Goal: Task Accomplishment & Management: Manage account settings

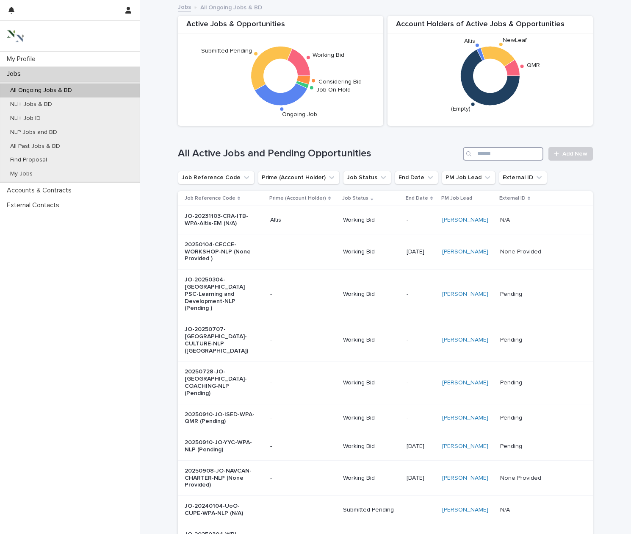
click at [481, 155] on input "Search" at bounding box center [503, 154] width 81 height 14
click at [489, 155] on input "Search" at bounding box center [503, 154] width 81 height 14
type input "***"
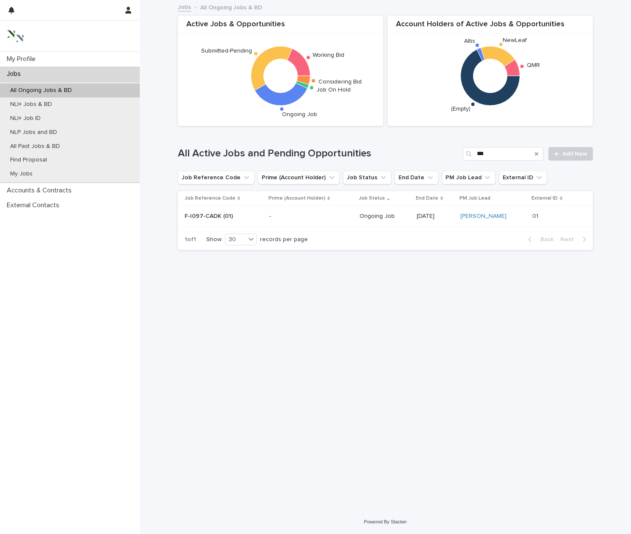
click at [225, 216] on p "F-I097-CADK (01)" at bounding box center [220, 216] width 71 height 7
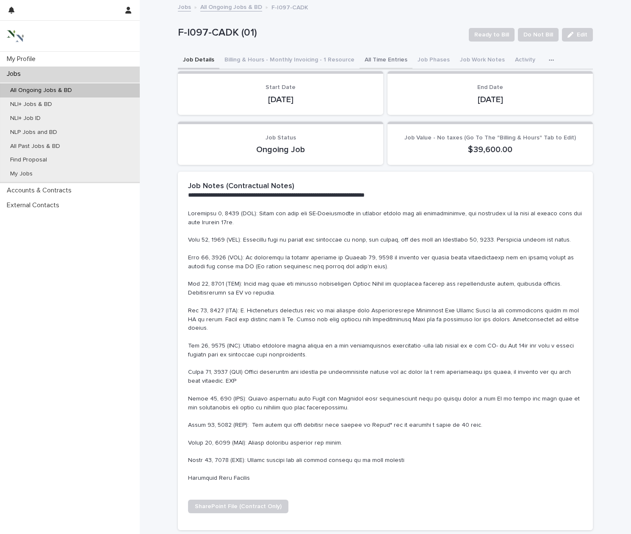
click at [375, 57] on button "All Time Entries" at bounding box center [386, 61] width 53 height 18
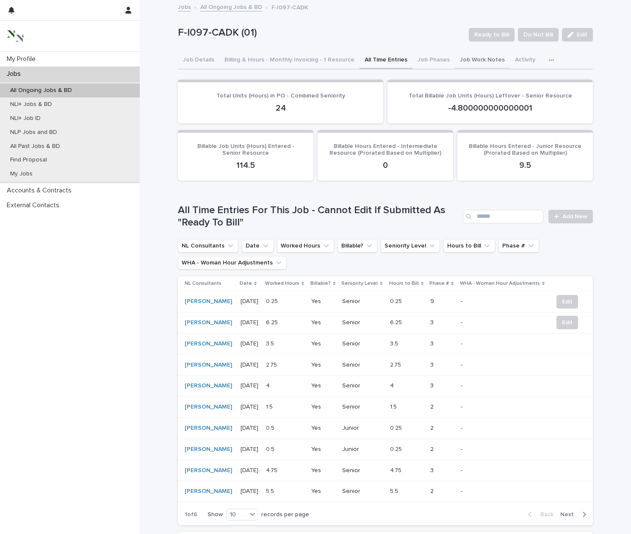
click at [461, 57] on button "Job Work Notes" at bounding box center [482, 61] width 55 height 18
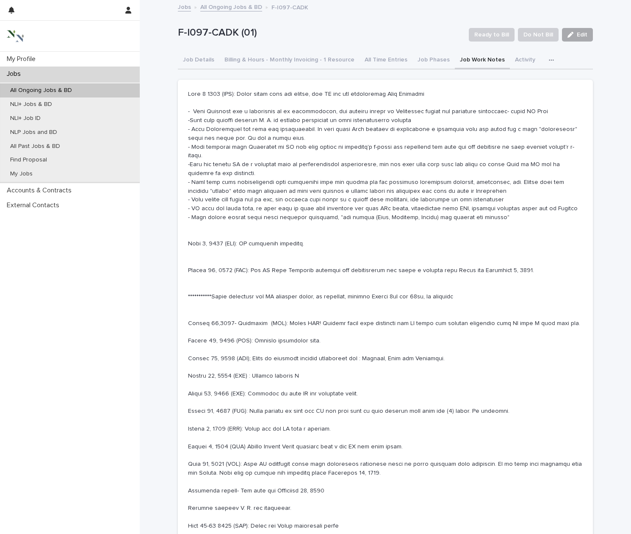
click at [578, 35] on span "Edit" at bounding box center [582, 35] width 11 height 6
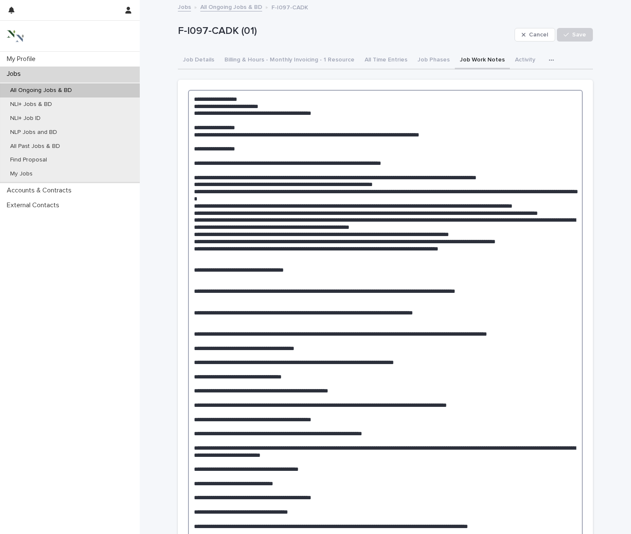
scroll to position [17, 0]
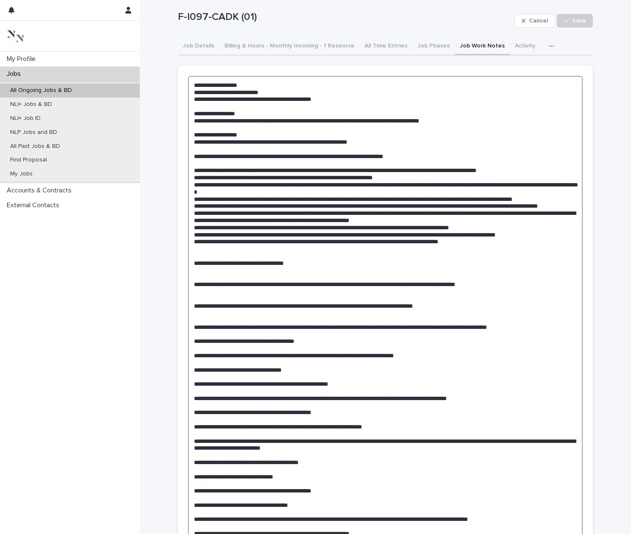
scroll to position [14, 0]
type textarea "**********"
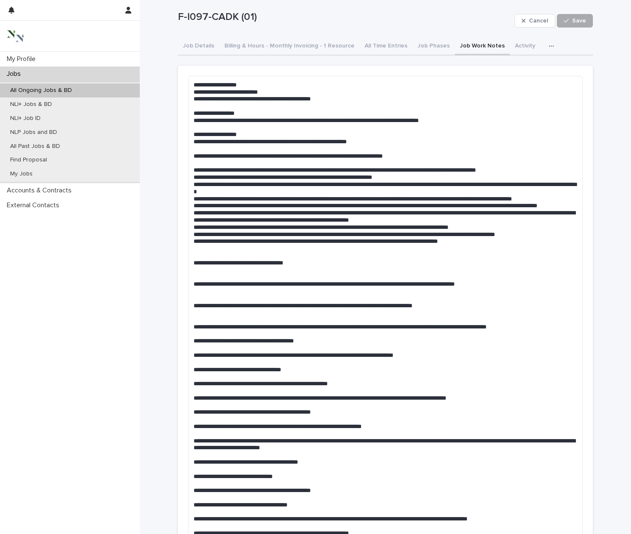
click at [576, 19] on span "Save" at bounding box center [580, 21] width 14 height 6
